Goal: Information Seeking & Learning: Learn about a topic

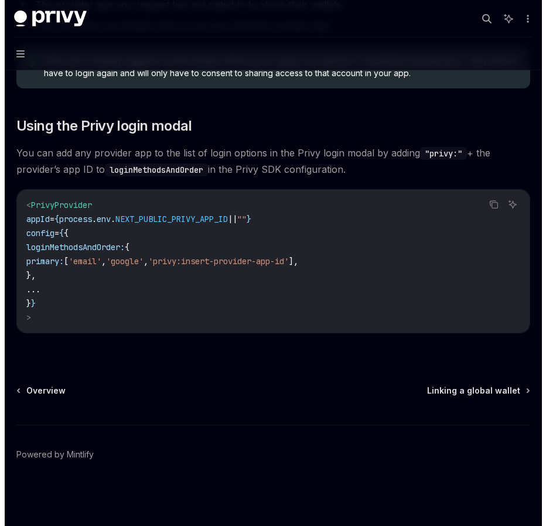
scroll to position [781, 0]
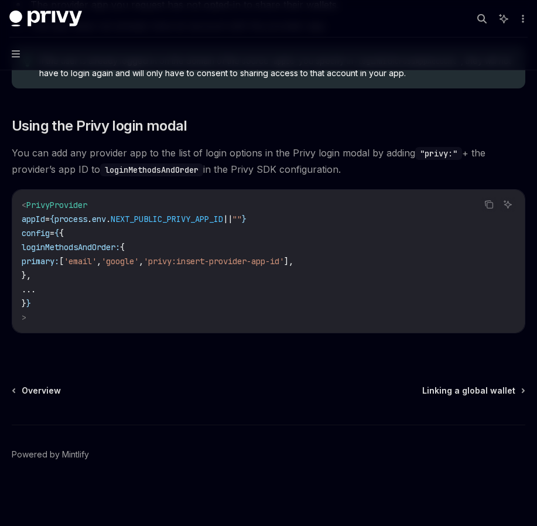
click at [12, 60] on button "Navigation" at bounding box center [268, 53] width 537 height 33
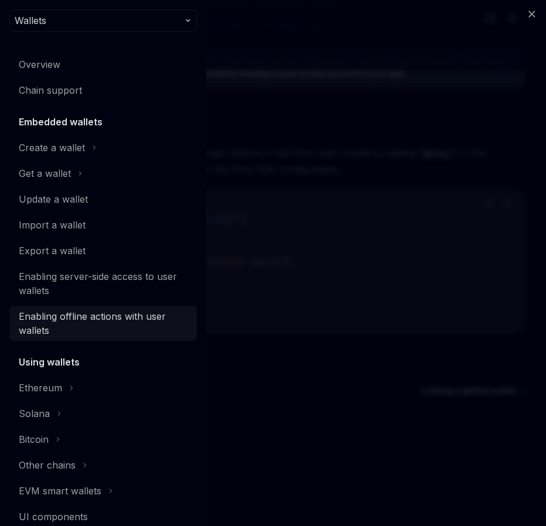
scroll to position [0, 0]
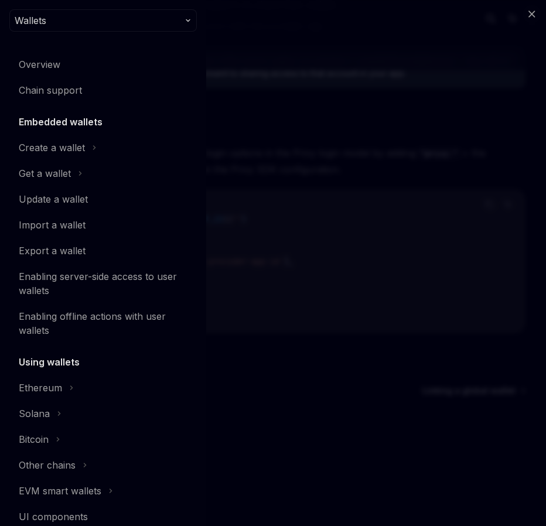
click at [176, 26] on button "Wallets" at bounding box center [102, 20] width 187 height 22
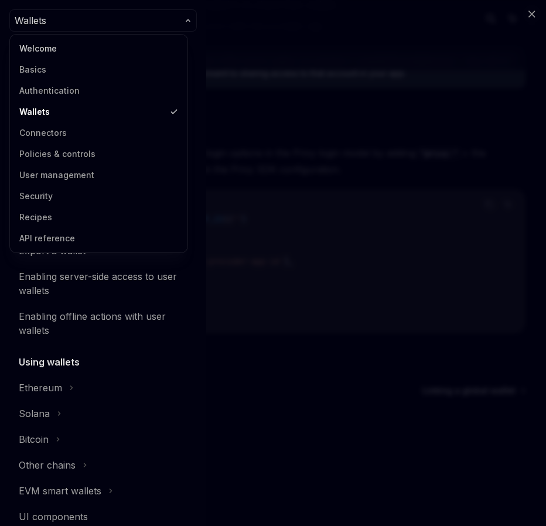
click at [156, 45] on link "Welcome" at bounding box center [98, 48] width 170 height 21
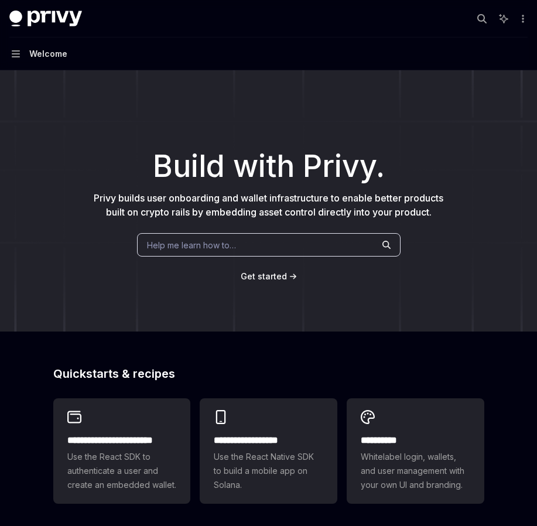
click at [20, 52] on button "Navigation Welcome" at bounding box center [268, 53] width 537 height 33
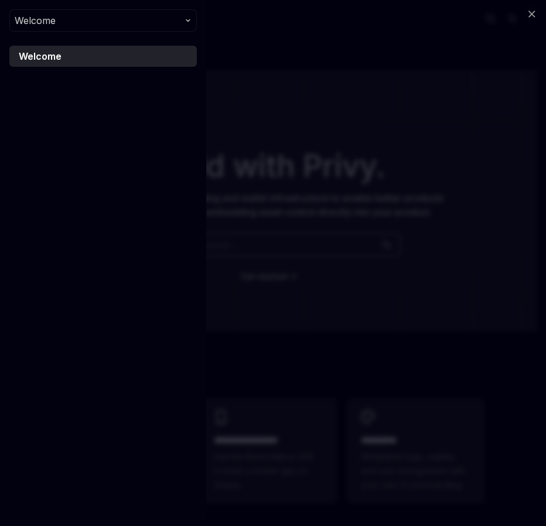
click at [95, 56] on div "Welcome" at bounding box center [104, 56] width 171 height 14
click at [142, 20] on button "Welcome" at bounding box center [102, 20] width 187 height 22
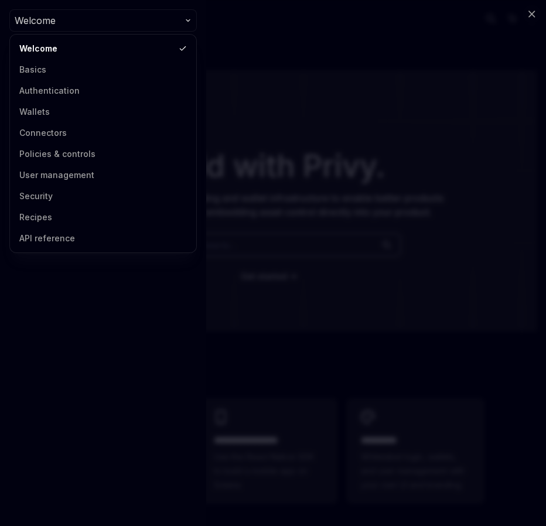
click at [287, 143] on div "Close navigation Welcome Welcome" at bounding box center [273, 263] width 546 height 526
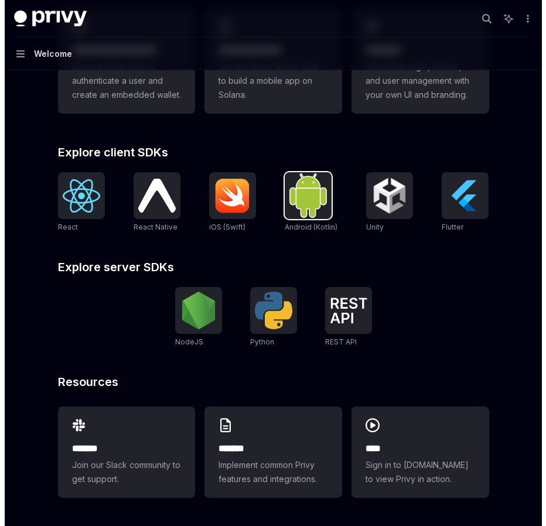
scroll to position [390, 0]
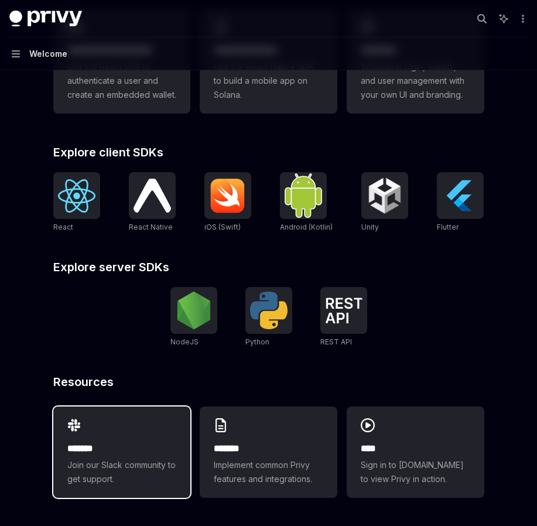
click at [177, 427] on div "******* Join our Slack community to get support." at bounding box center [122, 451] width 138 height 91
click at [16, 53] on icon "button" at bounding box center [16, 53] width 8 height 7
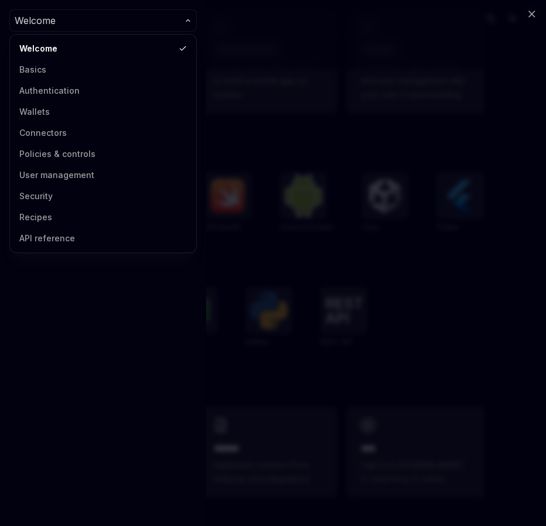
click at [86, 26] on button "Welcome" at bounding box center [102, 20] width 187 height 22
click at [77, 177] on link "User management" at bounding box center [102, 174] width 179 height 21
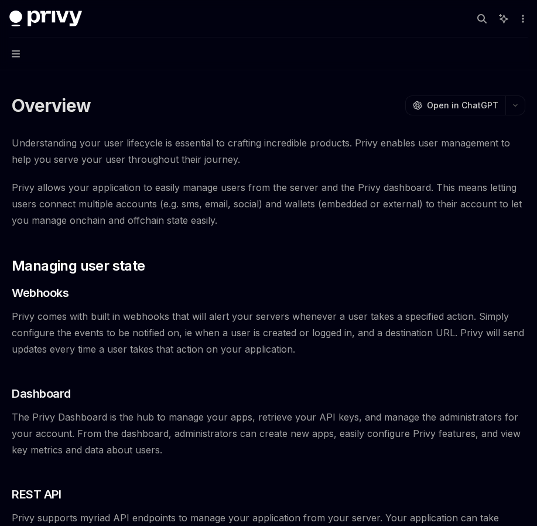
click at [10, 53] on button "Navigation" at bounding box center [268, 53] width 537 height 33
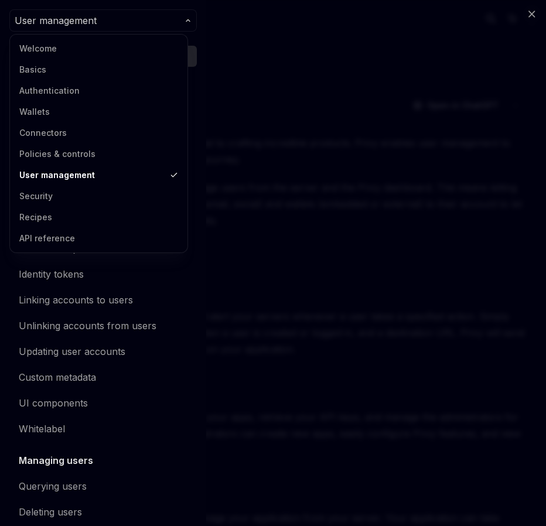
click at [161, 21] on button "User management" at bounding box center [102, 20] width 187 height 22
click at [67, 231] on link "API reference" at bounding box center [98, 238] width 170 height 21
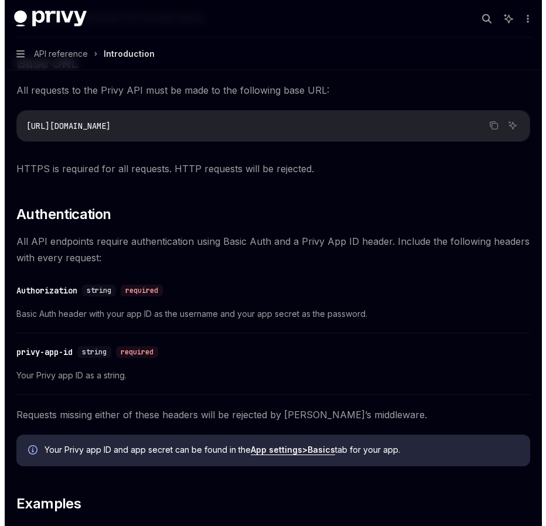
scroll to position [701, 0]
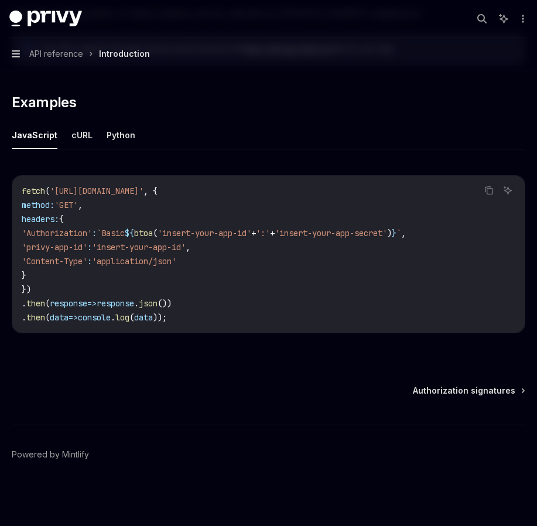
click at [15, 50] on icon "button" at bounding box center [16, 53] width 8 height 9
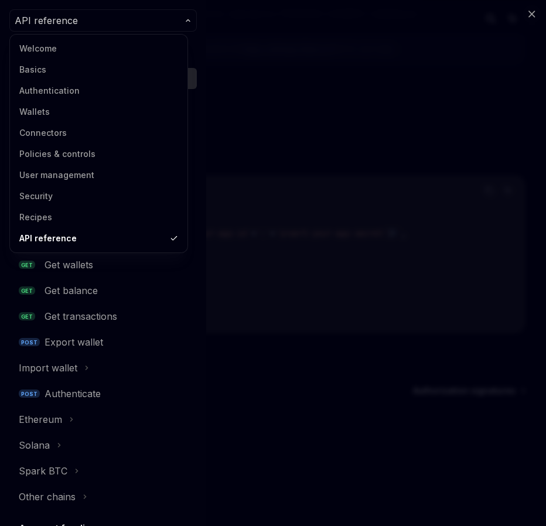
click at [94, 20] on button "API reference" at bounding box center [102, 20] width 187 height 22
click at [73, 68] on link "Basics" at bounding box center [98, 69] width 170 height 21
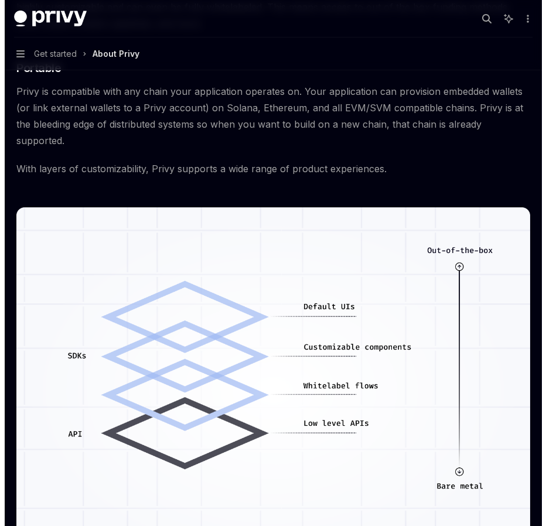
scroll to position [991, 0]
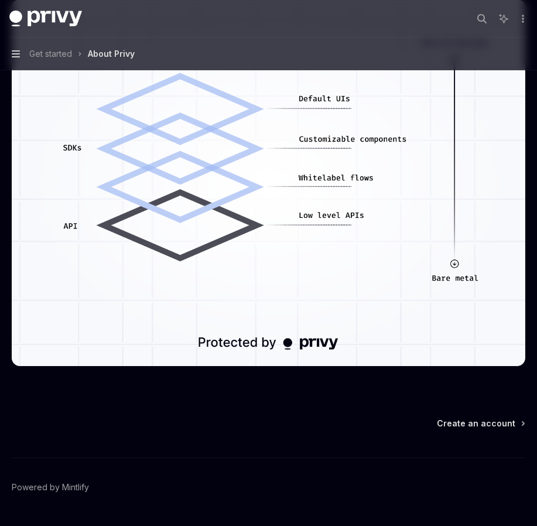
click at [18, 52] on icon "button" at bounding box center [16, 53] width 8 height 7
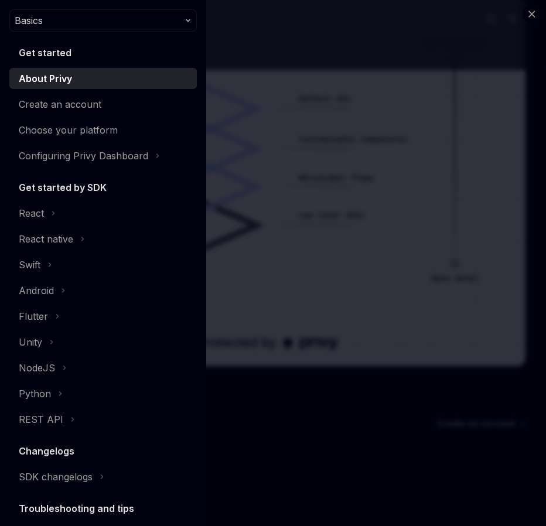
click at [251, 101] on div "Close navigation Basics Get started About Privy Create an account Choose your p…" at bounding box center [273, 263] width 546 height 526
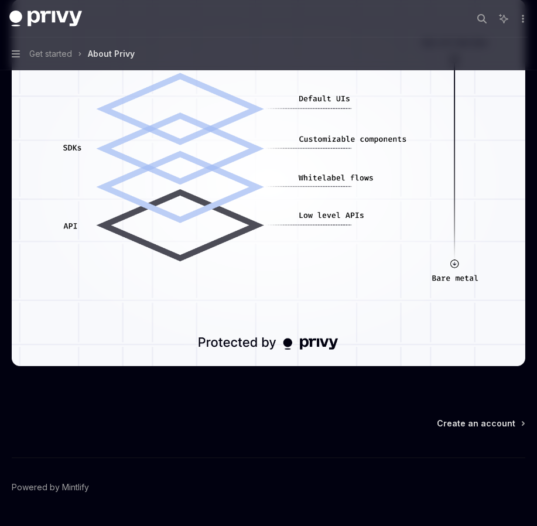
click at [17, 49] on button "Navigation Get started About Privy" at bounding box center [268, 53] width 537 height 33
type textarea "*"
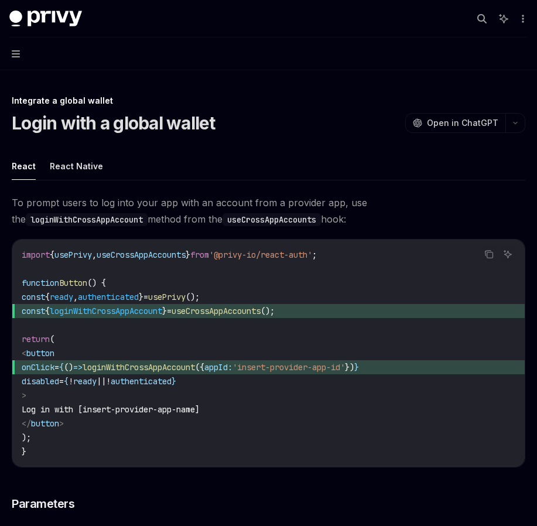
click at [16, 59] on button "Navigation" at bounding box center [268, 53] width 537 height 33
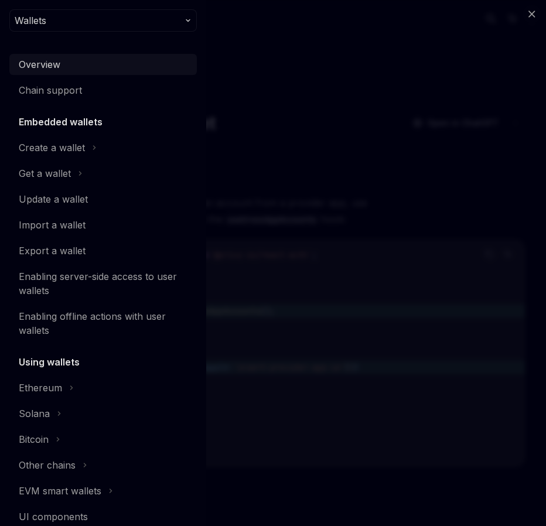
click at [152, 70] on div "Overview" at bounding box center [104, 64] width 171 height 14
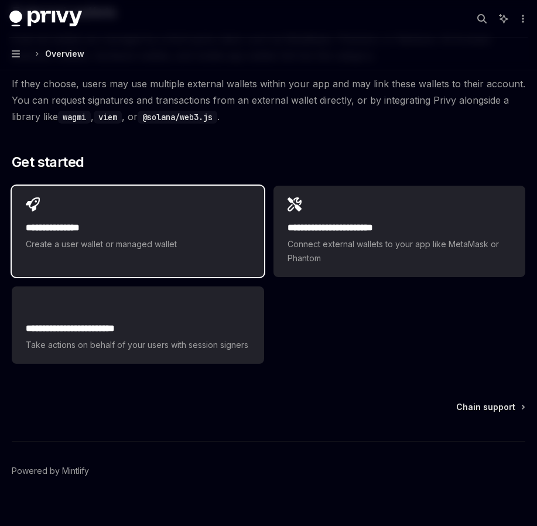
scroll to position [1554, 0]
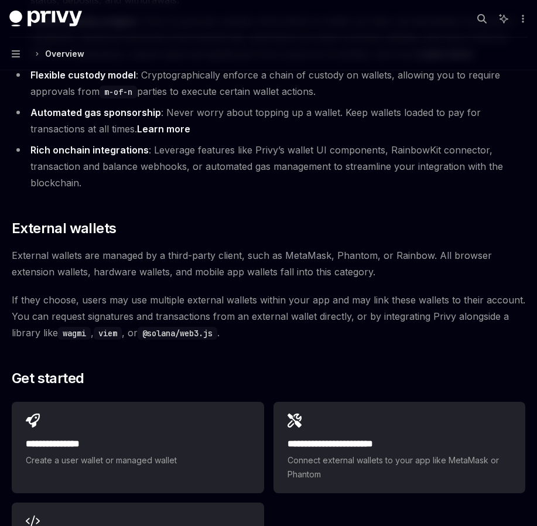
click at [201, 0] on div "Privy Docs home page Search... ⌘ K Ask AI Demo Support Dashboard Dashboard Sear…" at bounding box center [268, 18] width 518 height 37
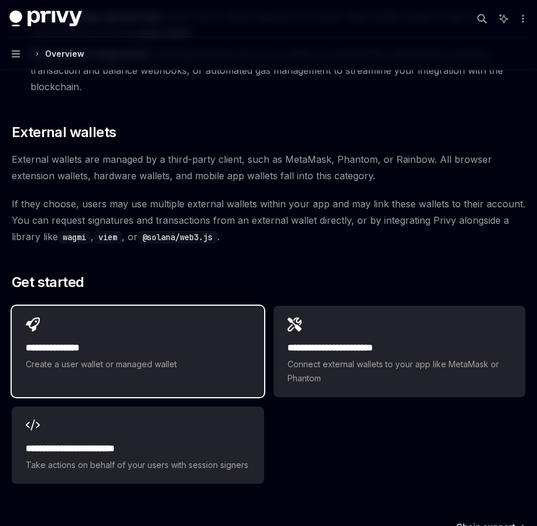
click at [197, 318] on div "**********" at bounding box center [138, 344] width 252 height 77
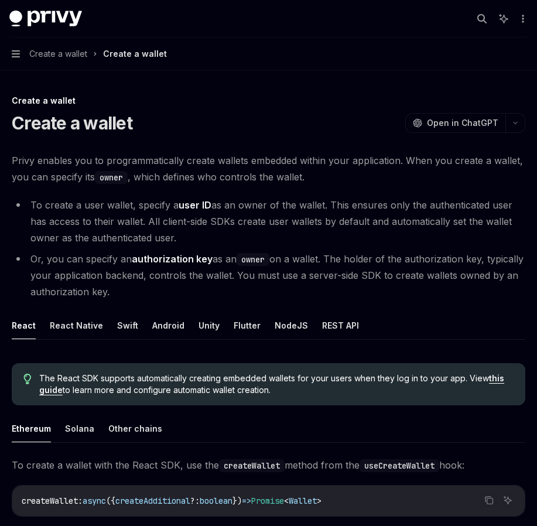
scroll to position [1650, 0]
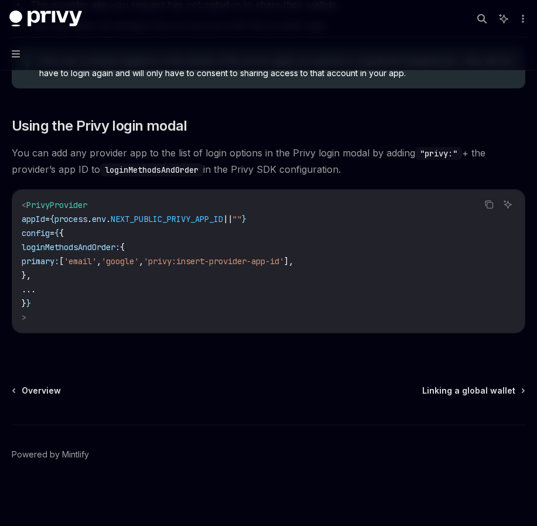
type textarea "*"
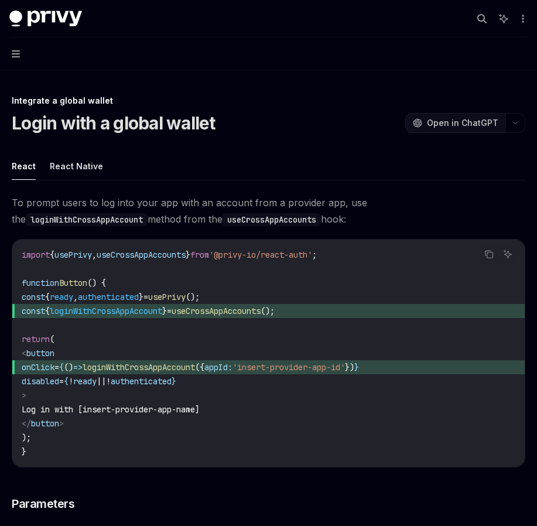
click at [464, 119] on span "Open in ChatGPT" at bounding box center [462, 123] width 71 height 12
